Goal: Complete application form

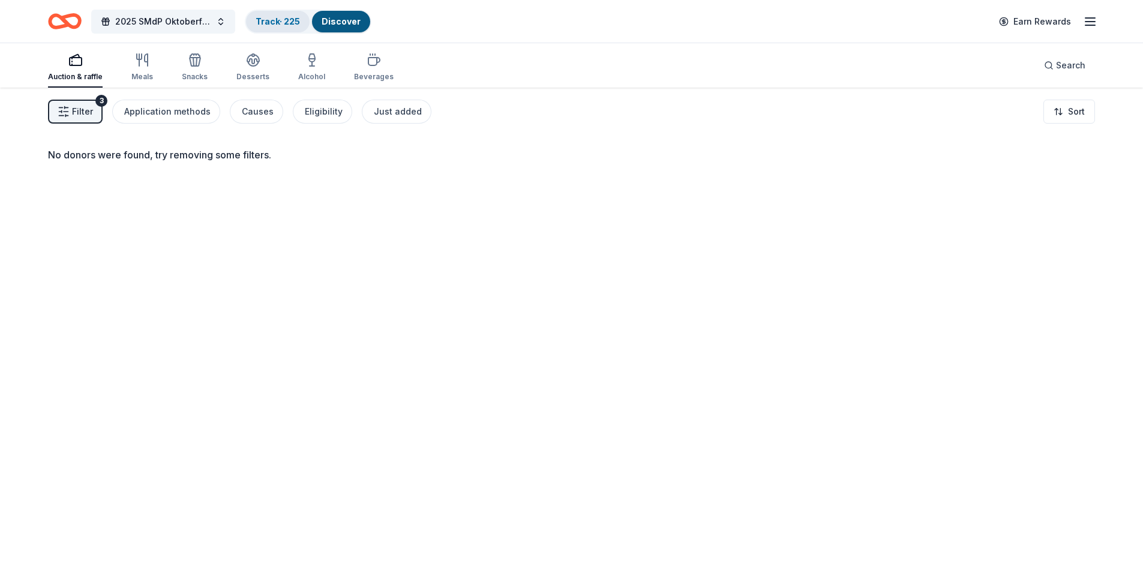
click at [276, 23] on link "Track · 225" at bounding box center [278, 21] width 44 height 10
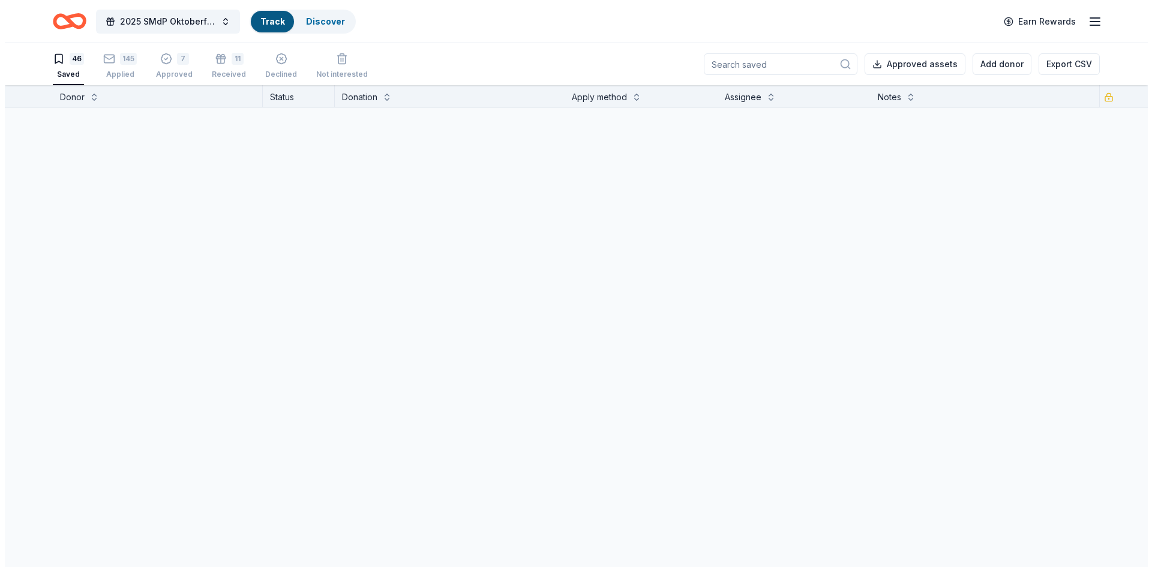
scroll to position [1, 0]
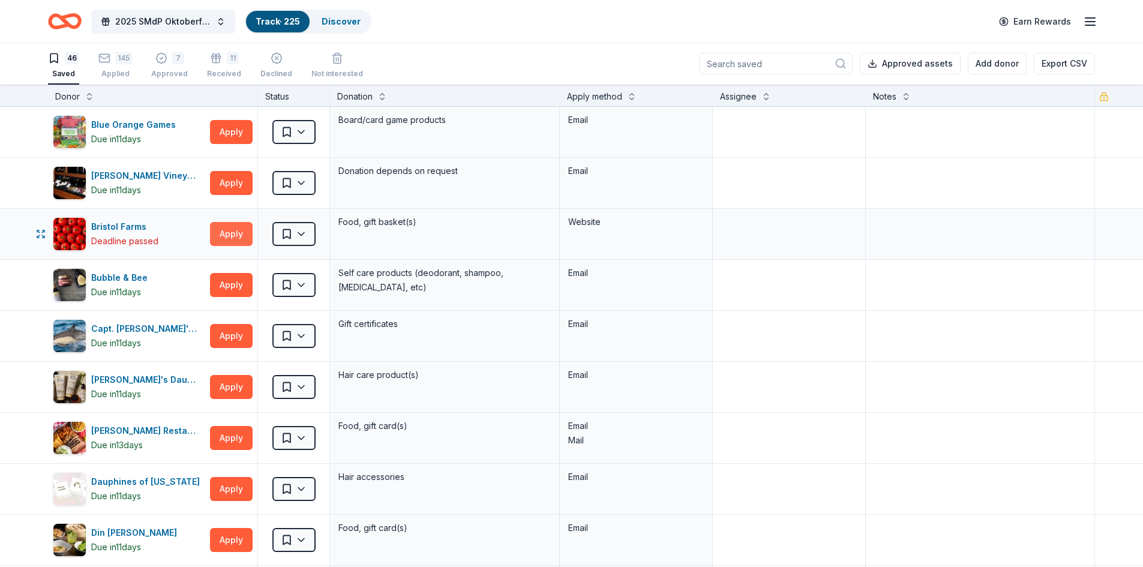
click at [227, 233] on button "Apply" at bounding box center [231, 234] width 43 height 24
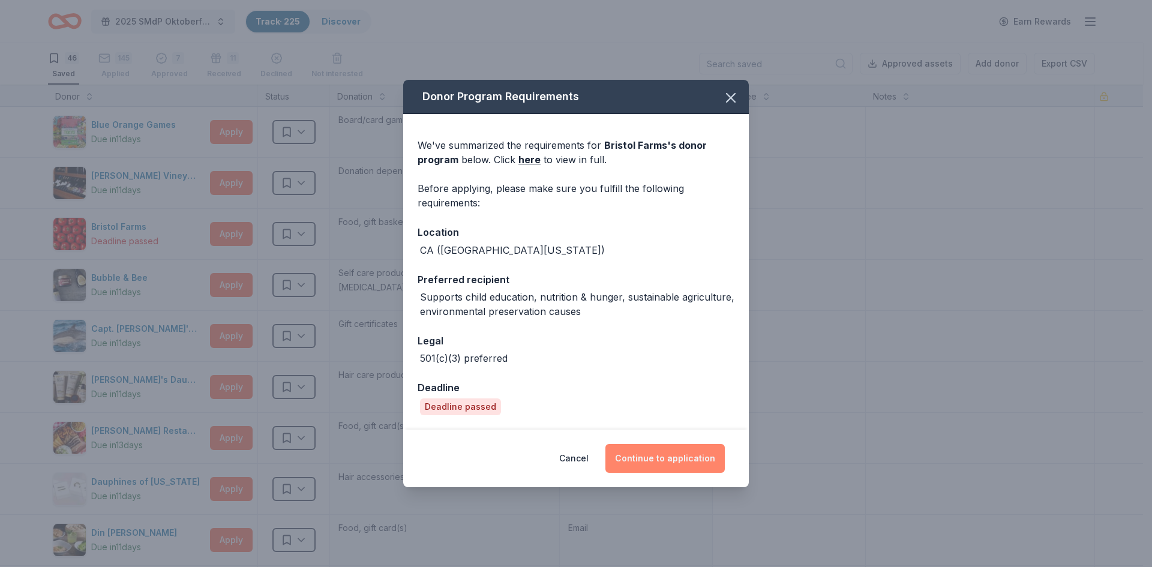
click at [655, 459] on button "Continue to application" at bounding box center [665, 458] width 119 height 29
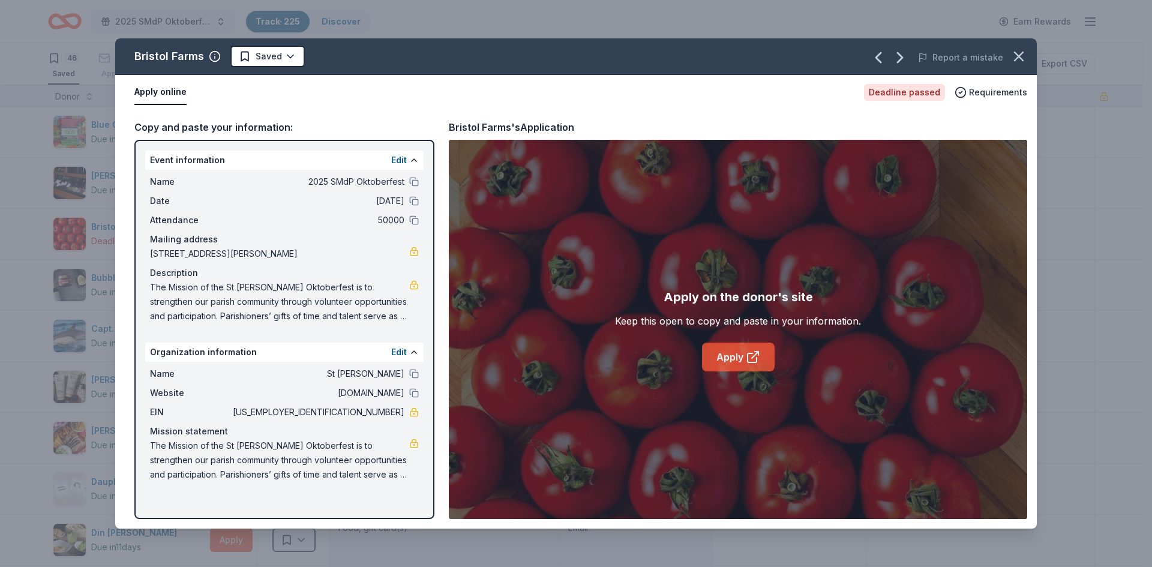
click at [720, 350] on link "Apply" at bounding box center [738, 357] width 73 height 29
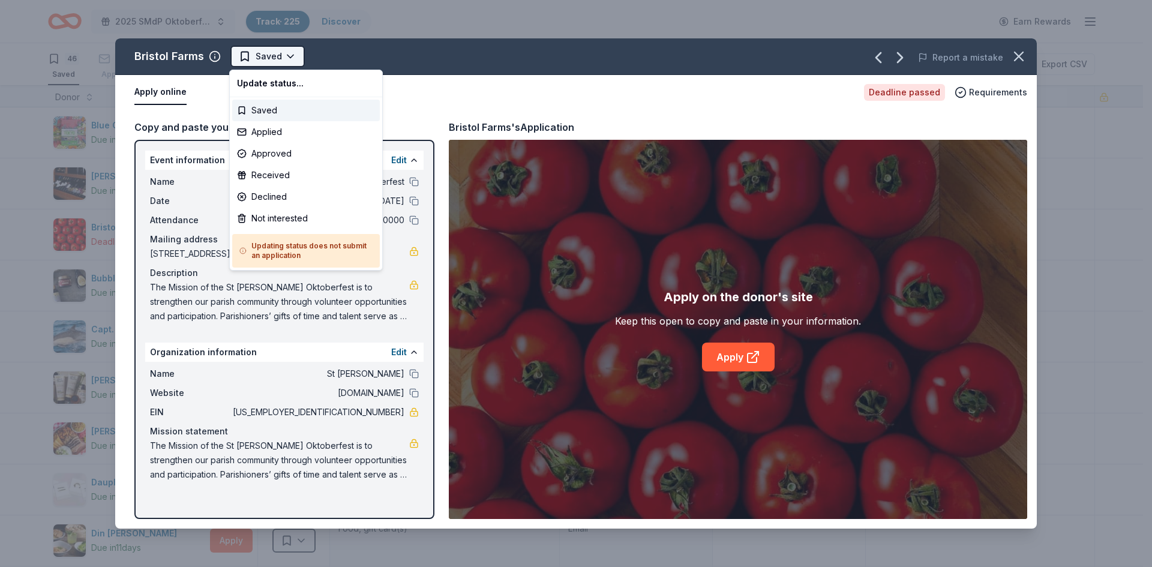
click at [268, 58] on html "2025 SMdP Oktoberfest Track · 225 Discover Earn Rewards 46 Saved 145 Applied 7 …" at bounding box center [576, 283] width 1152 height 567
click at [278, 137] on div "Applied" at bounding box center [306, 132] width 148 height 22
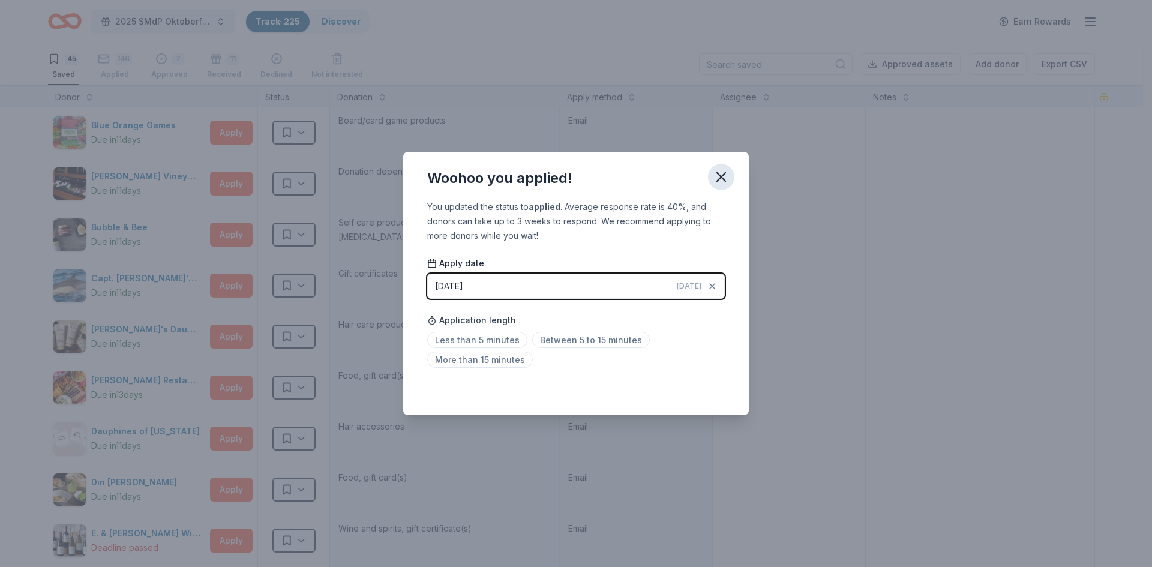
click at [723, 178] on icon "button" at bounding box center [721, 177] width 8 height 8
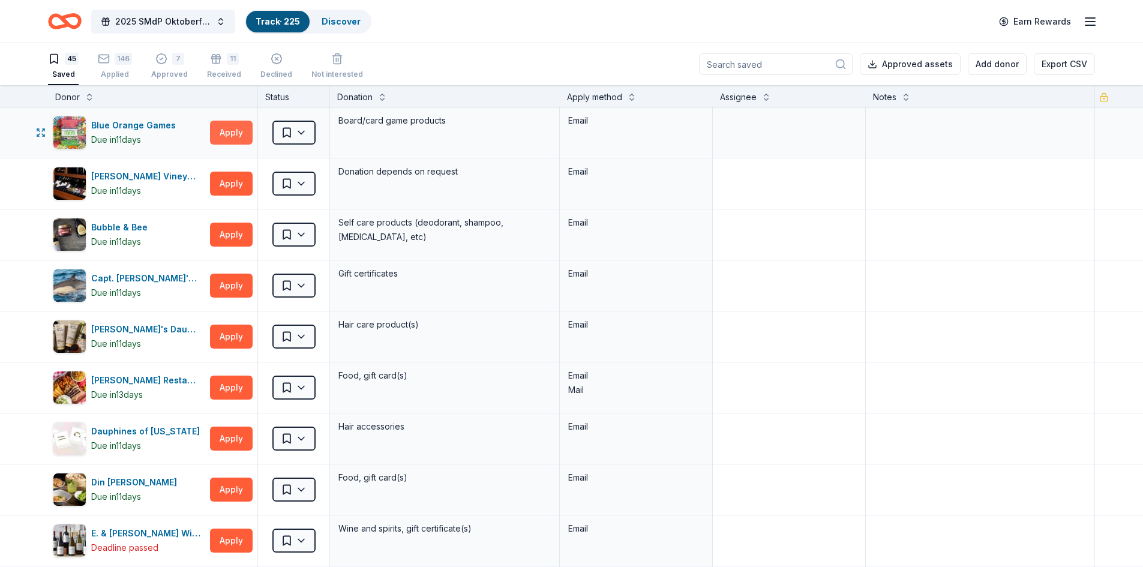
click at [232, 130] on button "Apply" at bounding box center [231, 133] width 43 height 24
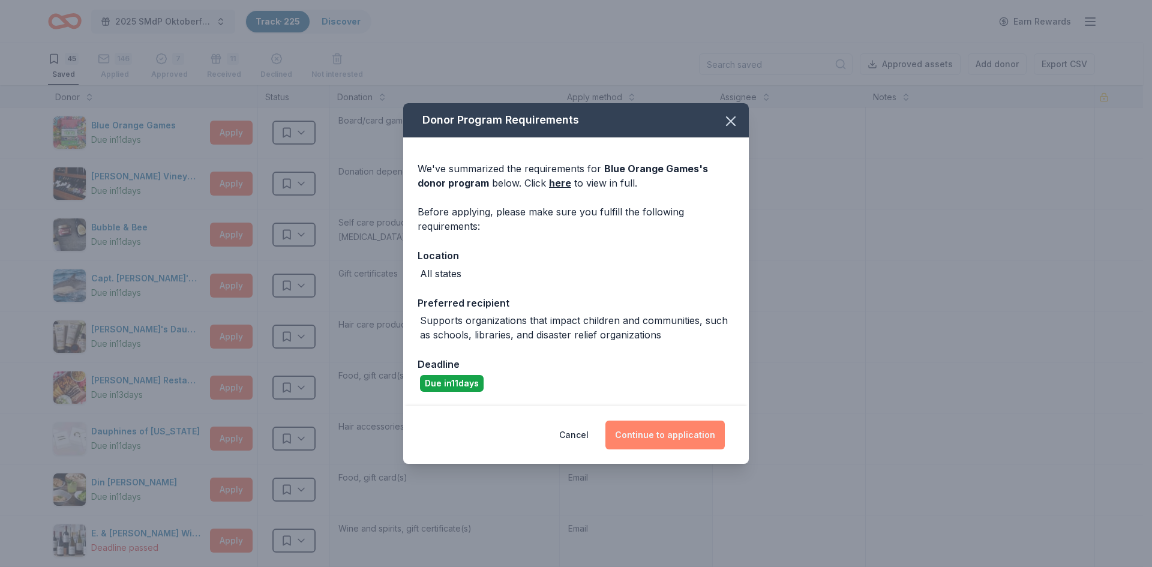
click at [674, 429] on button "Continue to application" at bounding box center [665, 435] width 119 height 29
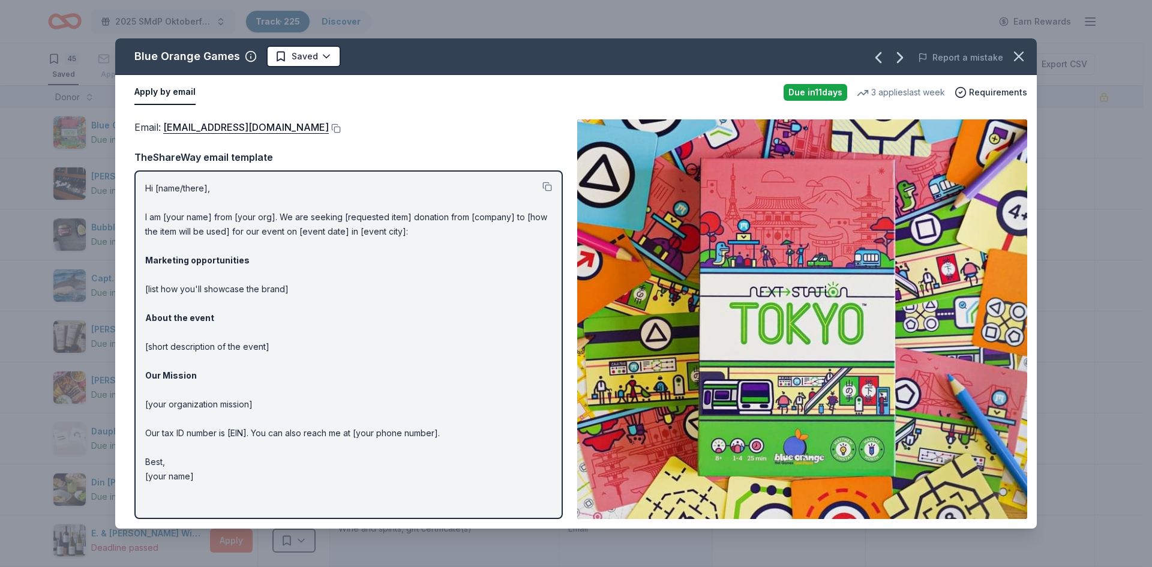
click at [787, 321] on img at bounding box center [802, 319] width 450 height 400
click at [1009, 89] on span "Requirements" at bounding box center [998, 92] width 58 height 14
click at [860, 304] on img at bounding box center [802, 319] width 450 height 400
